Goal: Task Accomplishment & Management: Manage account settings

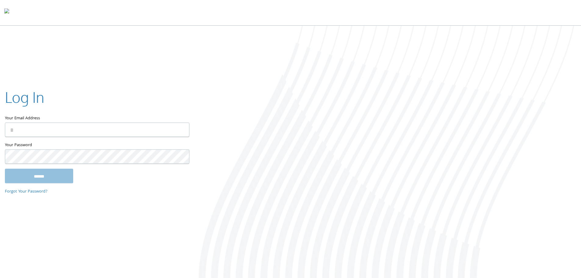
type input "**********"
click at [55, 173] on input "******" at bounding box center [39, 175] width 68 height 15
type input "**********"
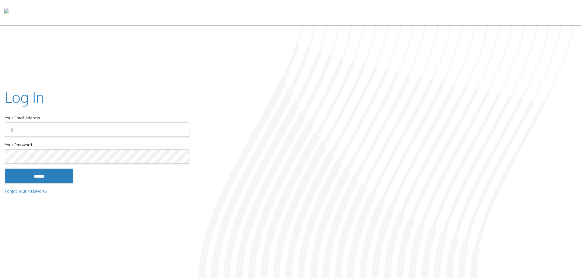
type input "**********"
